Goal: Task Accomplishment & Management: Complete application form

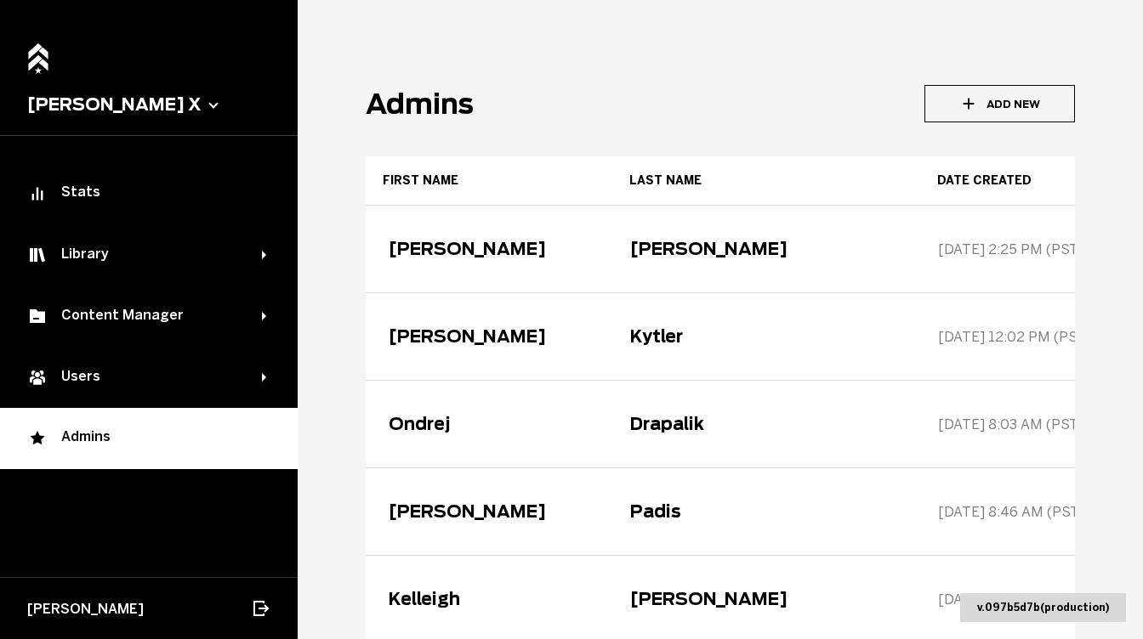
click at [996, 90] on button "Add New" at bounding box center [999, 103] width 150 height 37
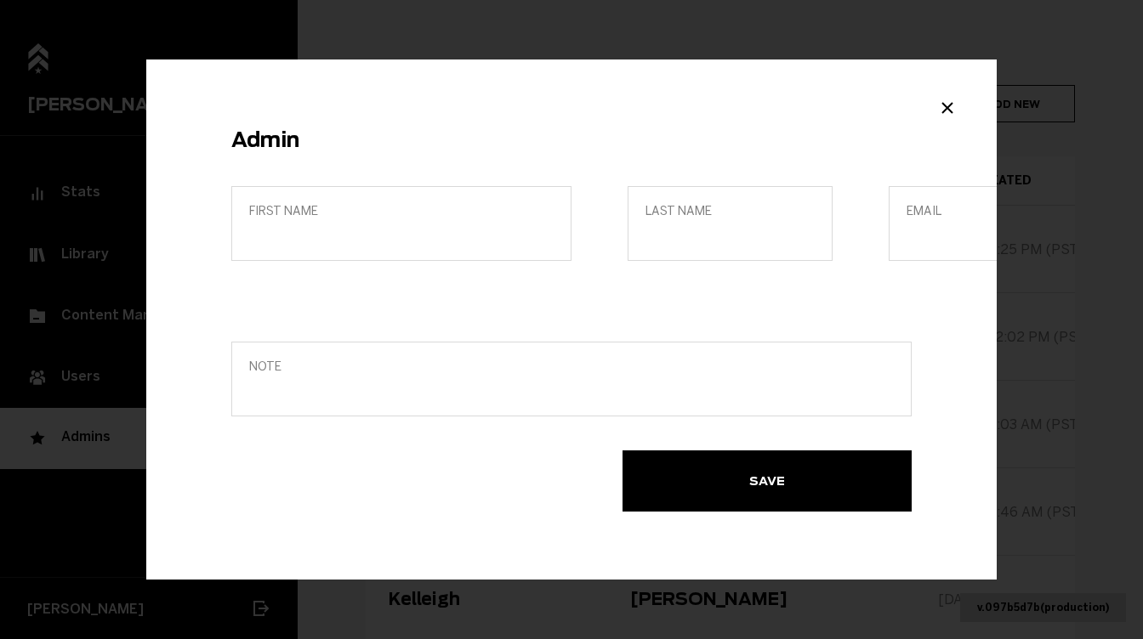
scroll to position [0, 59]
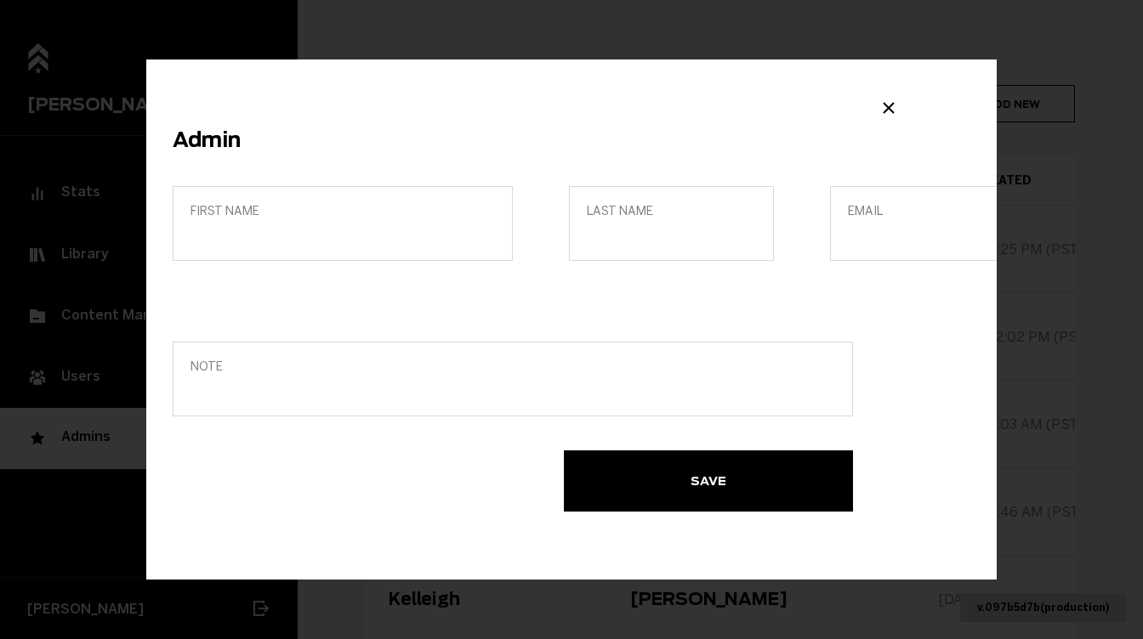
click at [305, 208] on span "First name" at bounding box center [342, 211] width 304 height 14
click at [305, 227] on input "First name" at bounding box center [342, 235] width 304 height 16
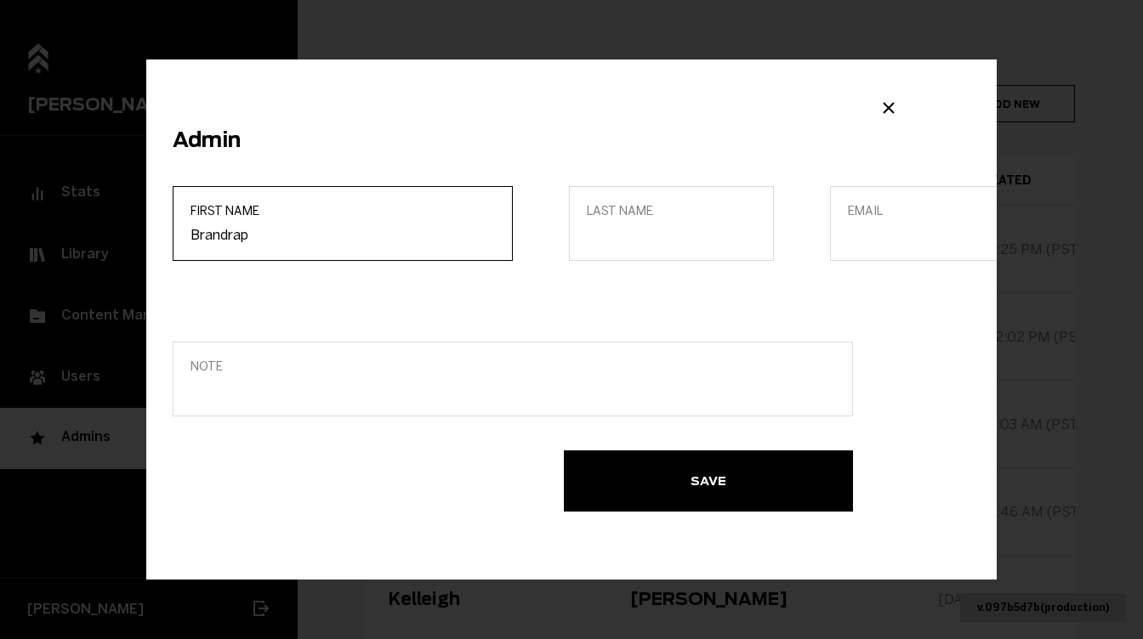
type input "Brandrap"
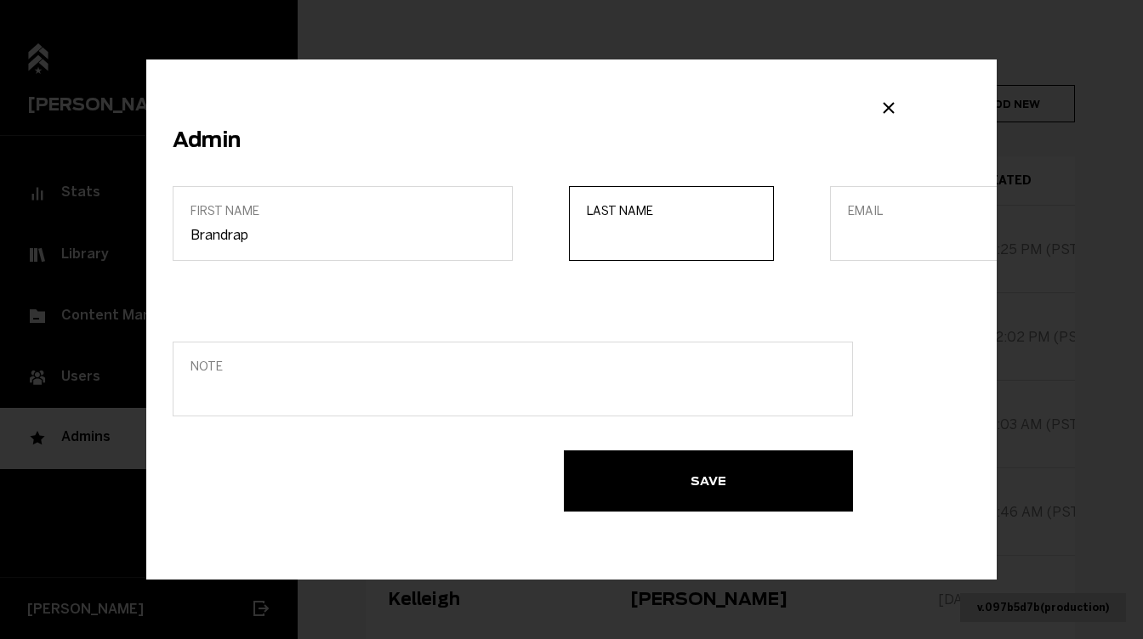
click at [588, 241] on input "Last name" at bounding box center [671, 235] width 169 height 16
type input "brandrap"
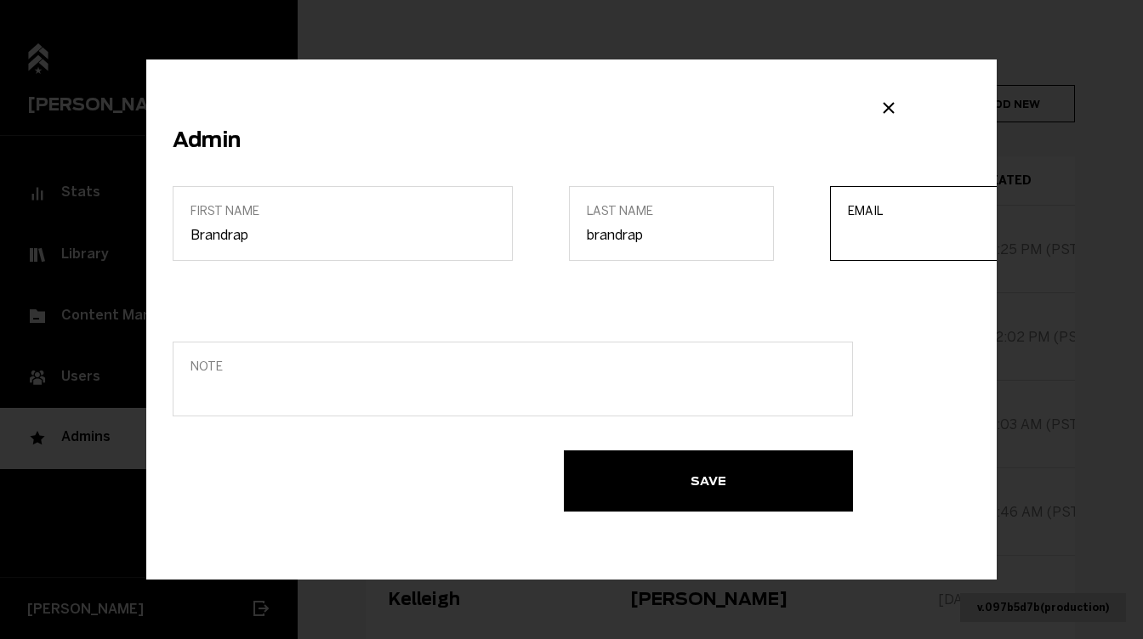
click at [865, 240] on input "Email" at bounding box center [932, 235] width 169 height 16
paste input "[EMAIL_ADDRESS][DOMAIN_NAME]"
type input "[EMAIL_ADDRESS][DOMAIN_NAME]"
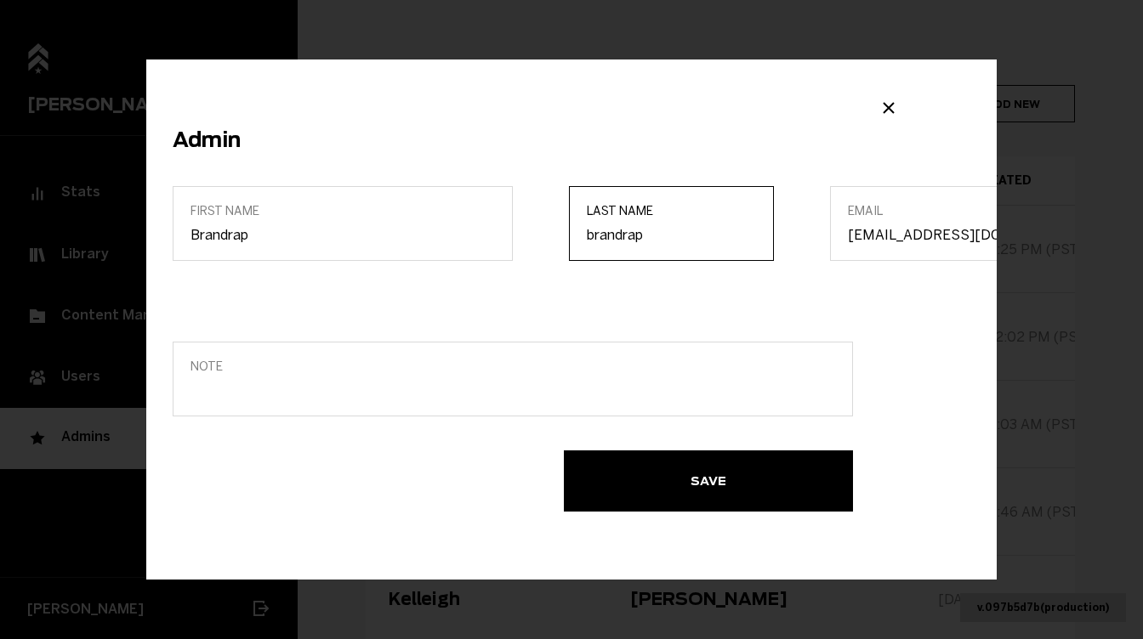
click at [593, 234] on input "brandrap" at bounding box center [671, 235] width 169 height 16
type input "Brandrap"
click at [669, 476] on button "Save" at bounding box center [708, 481] width 289 height 61
click at [893, 105] on icon "Close modal" at bounding box center [888, 108] width 20 height 20
